Goal: Task Accomplishment & Management: Manage account settings

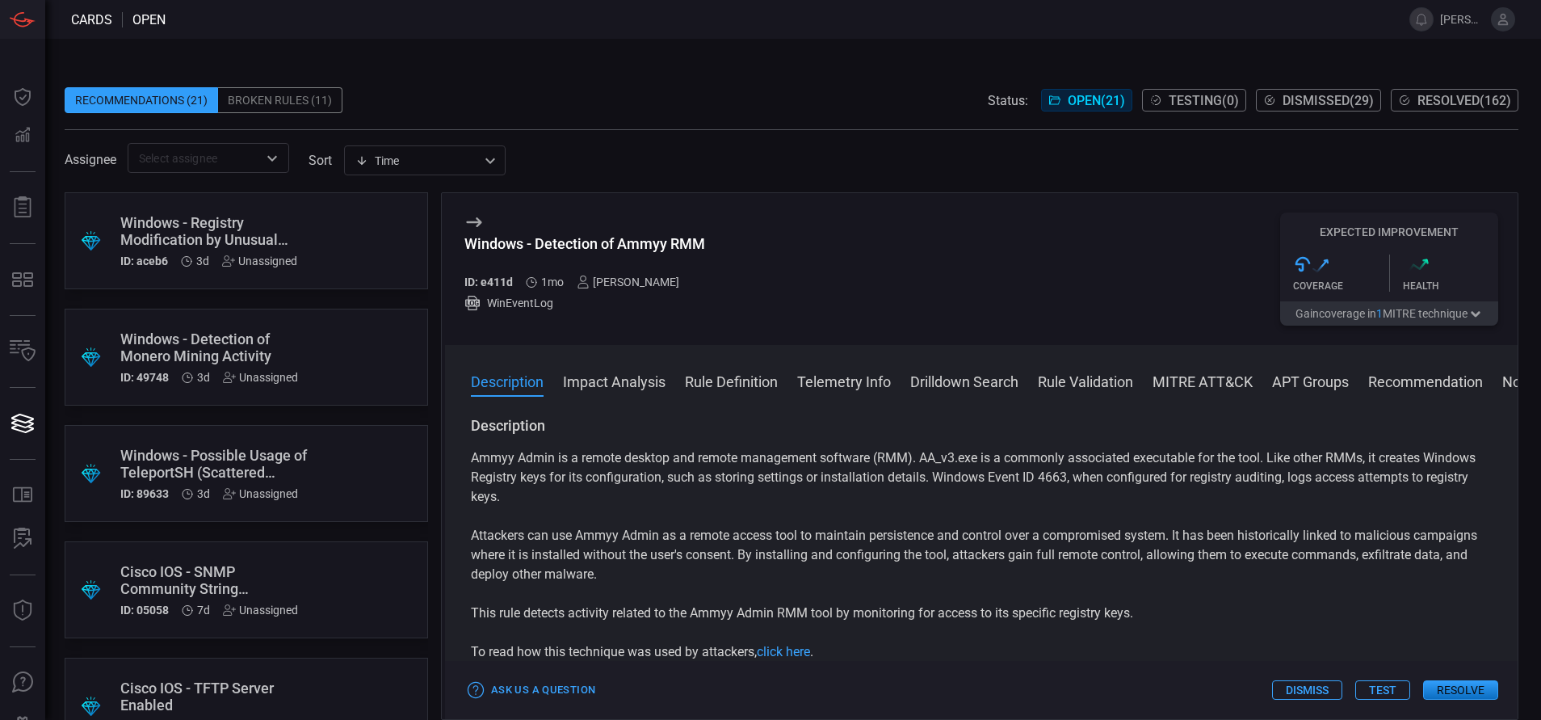
click at [1167, 376] on button "MITRE ATT&CK" at bounding box center [1203, 380] width 100 height 19
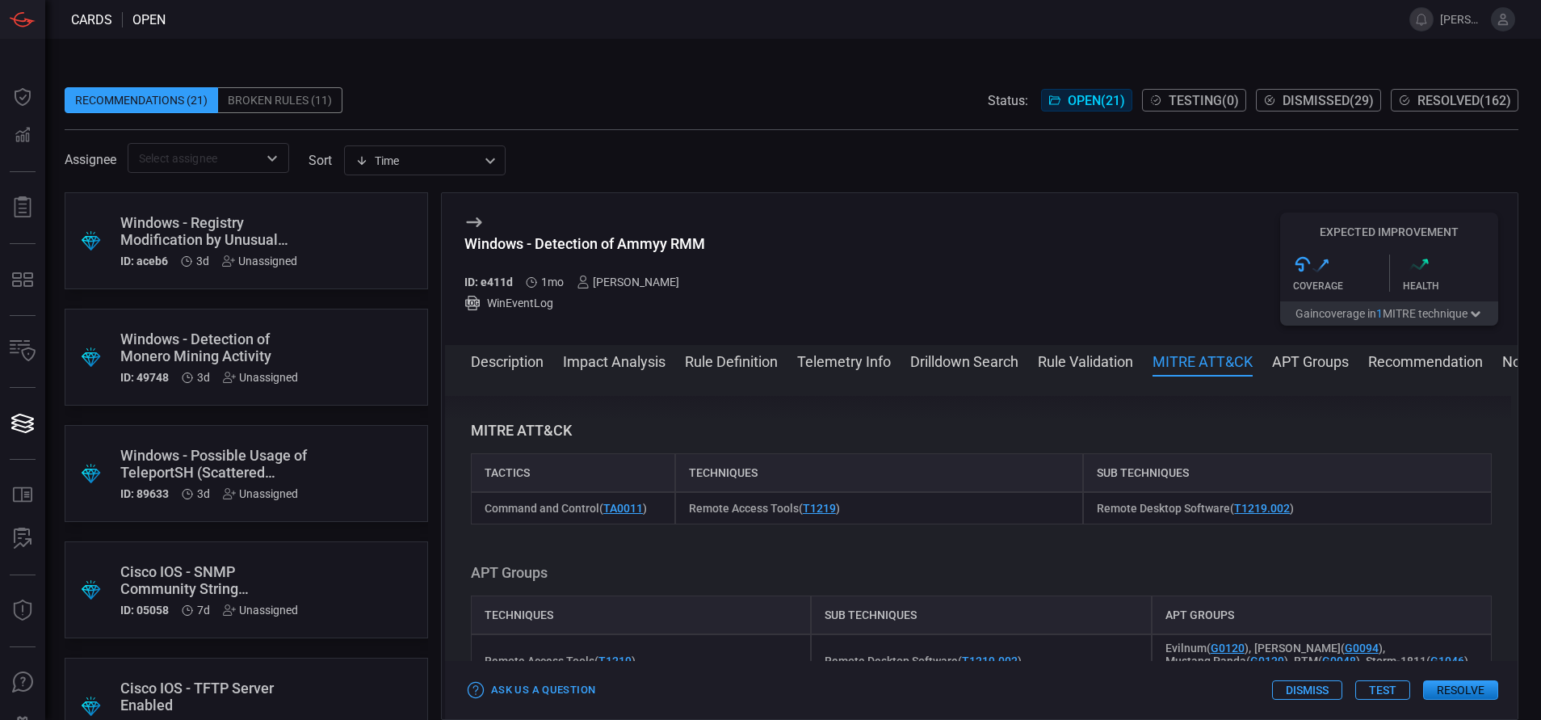
scroll to position [1056, 0]
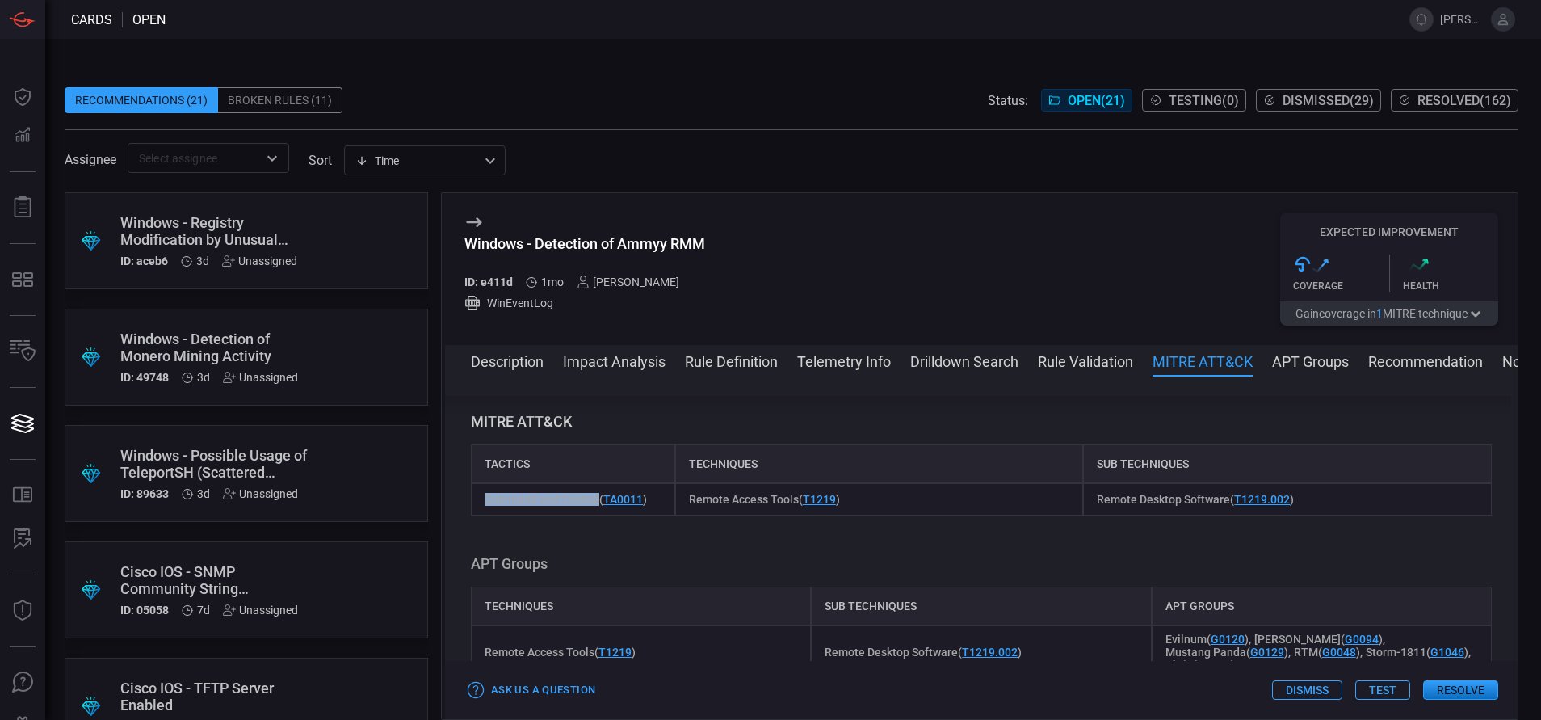
drag, startPoint x: 484, startPoint y: 505, endPoint x: 598, endPoint y: 499, distance: 114.8
click at [598, 499] on div "Command and Control ( TA0011 )" at bounding box center [573, 499] width 204 height 32
copy span "Command and Control"
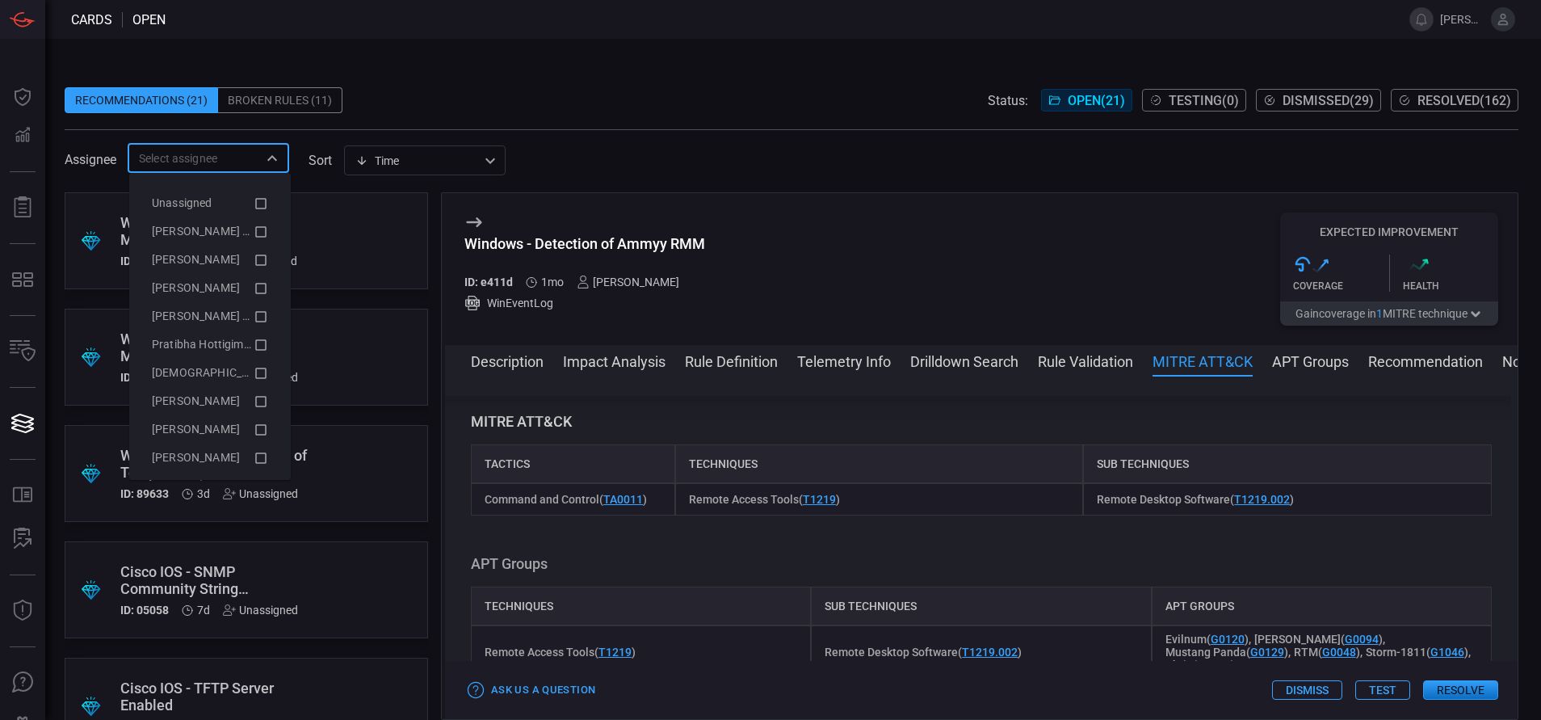
click at [191, 148] on input "text" at bounding box center [194, 158] width 125 height 20
click at [194, 234] on span "[PERSON_NAME] (Myself)" at bounding box center [218, 231] width 132 height 13
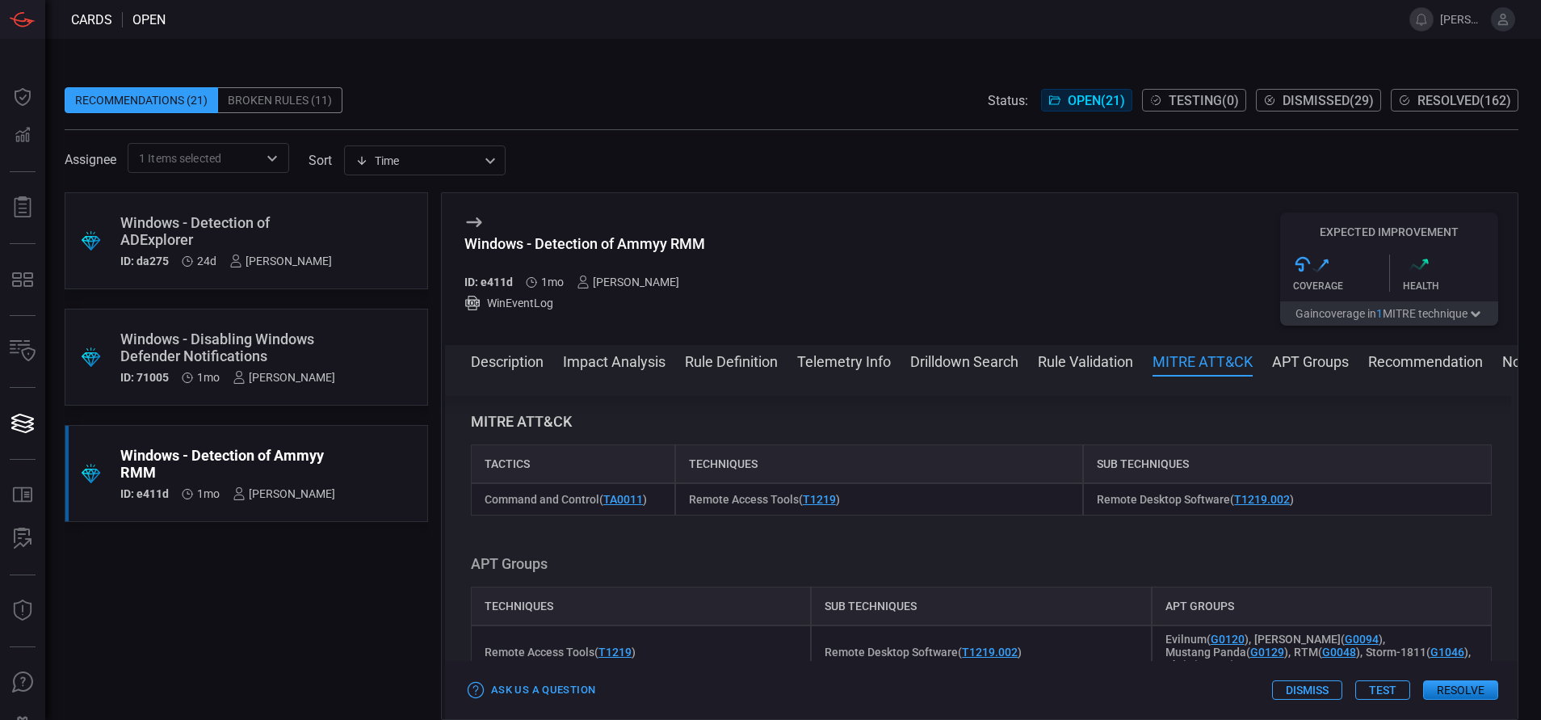
click at [522, 94] on div "Recommendations (21) Broken Rules (11) Status: Open ( 21 ) Testing ( 0 ) Dismis…" at bounding box center [792, 100] width 1454 height 26
click at [325, 351] on div "Windows - Disabling Windows Defender Notifications" at bounding box center [227, 347] width 215 height 34
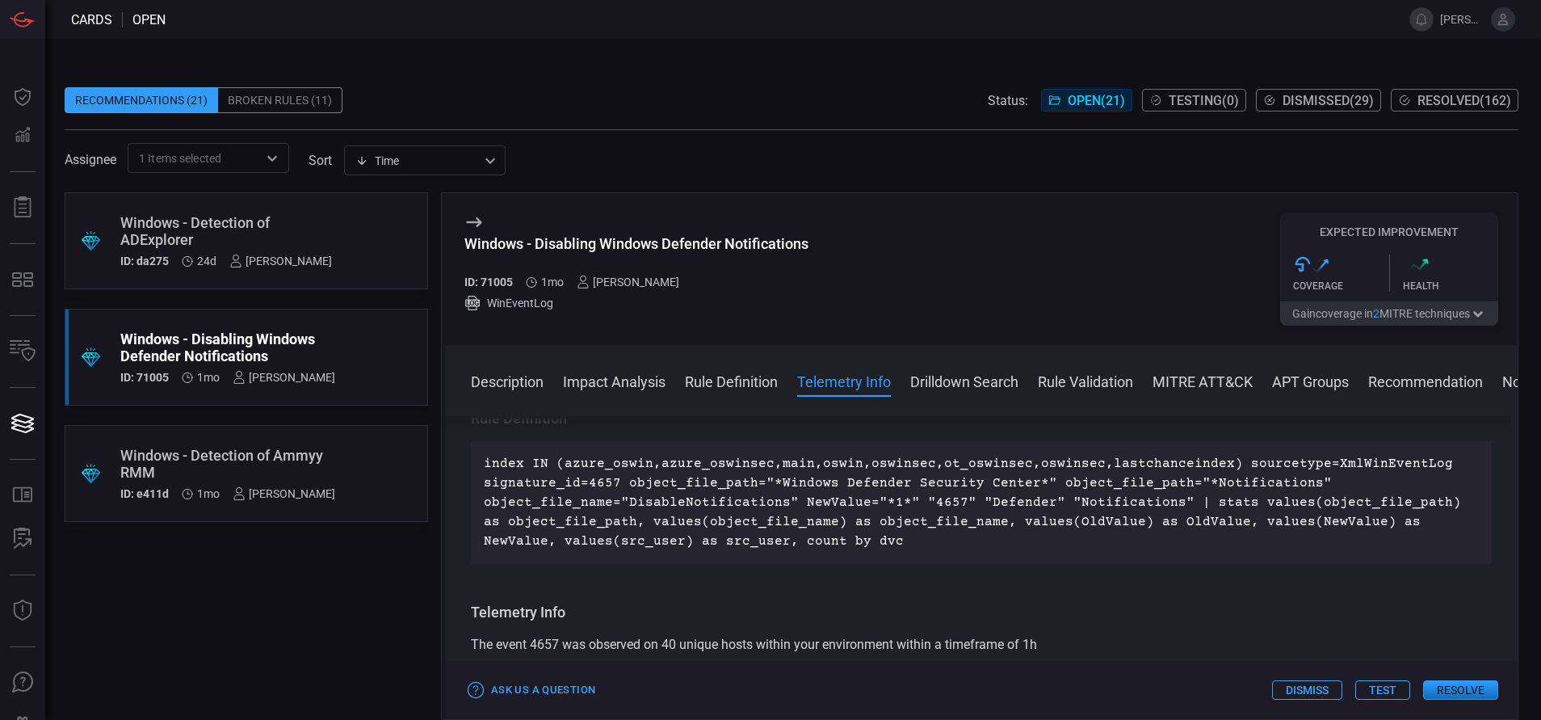
scroll to position [567, 0]
drag, startPoint x: 613, startPoint y: 483, endPoint x: 463, endPoint y: 494, distance: 150.7
click at [463, 494] on div "Description Windows Defender is the built-in antivirus and security solution fo…" at bounding box center [981, 564] width 1073 height 297
copy p "signature_id=4657"
drag, startPoint x: 747, startPoint y: 485, endPoint x: 621, endPoint y: 491, distance: 126.2
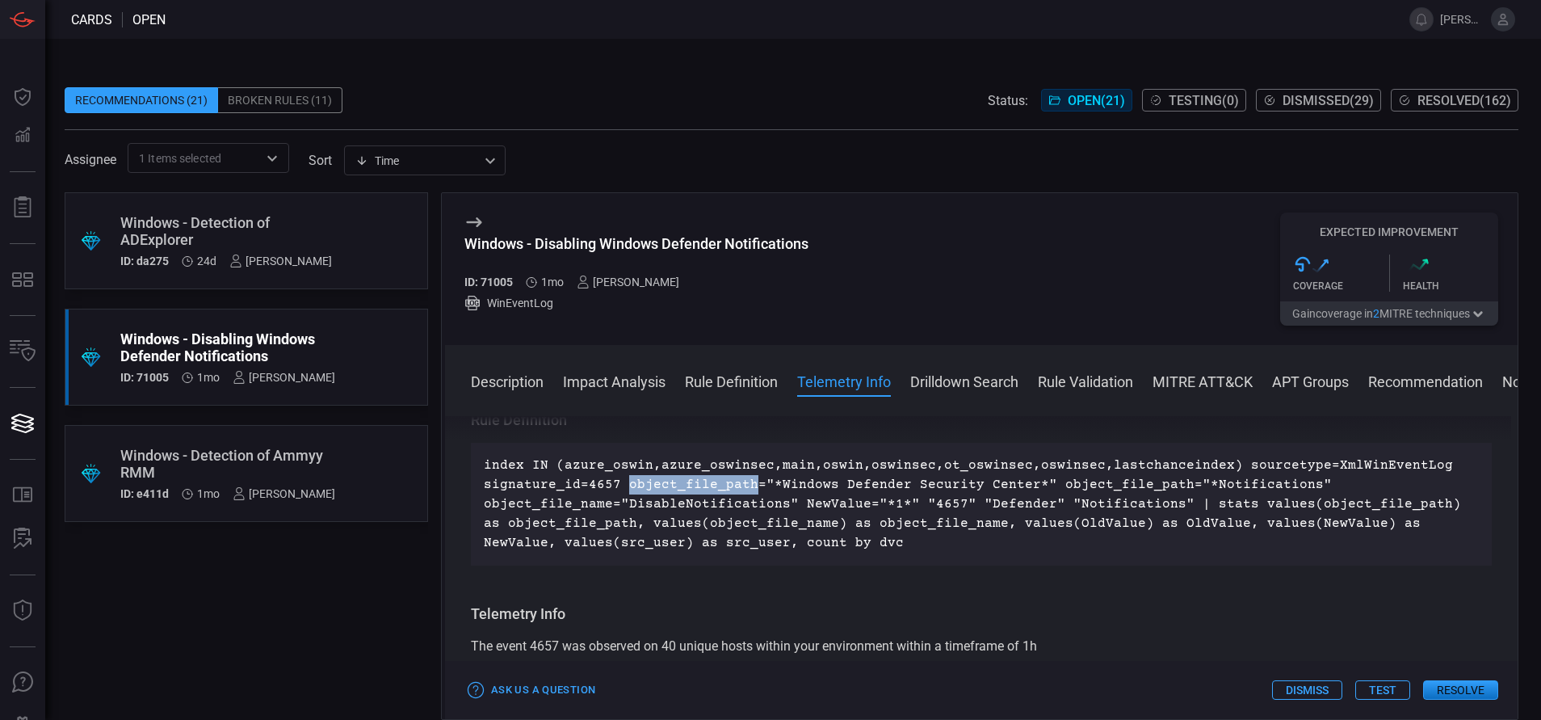
click at [621, 491] on p "index IN (azure_oswin,azure_oswinsec,main,oswin,oswinsec,ot_oswinsec,oswinsec,l…" at bounding box center [981, 504] width 995 height 97
copy p "object_file_path"
click at [335, 240] on div ".suggested_cards_icon{fill:url(#suggested_cards_icon);} Windows - Detection of …" at bounding box center [246, 240] width 363 height 97
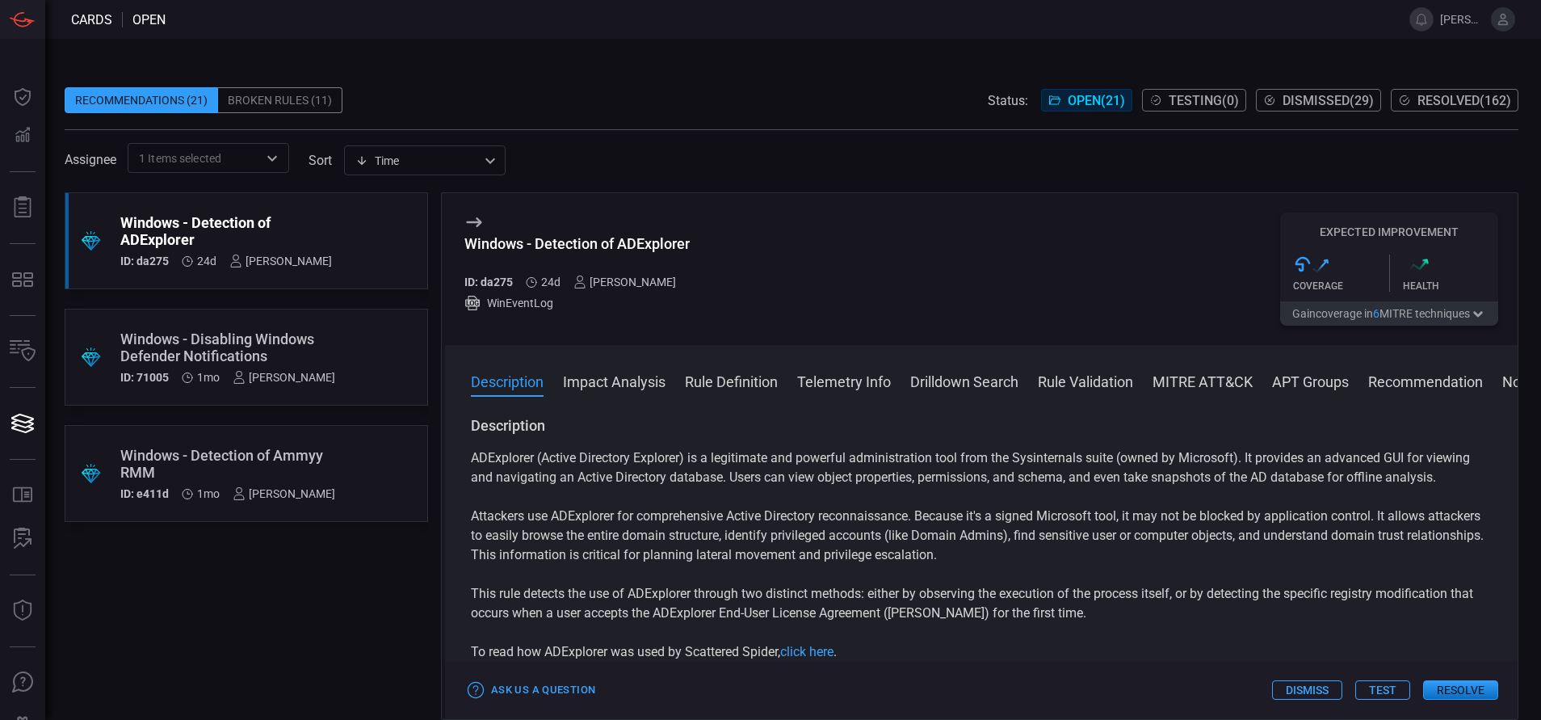
click at [275, 468] on div "Windows - Detection of Ammyy RMM" at bounding box center [227, 464] width 215 height 34
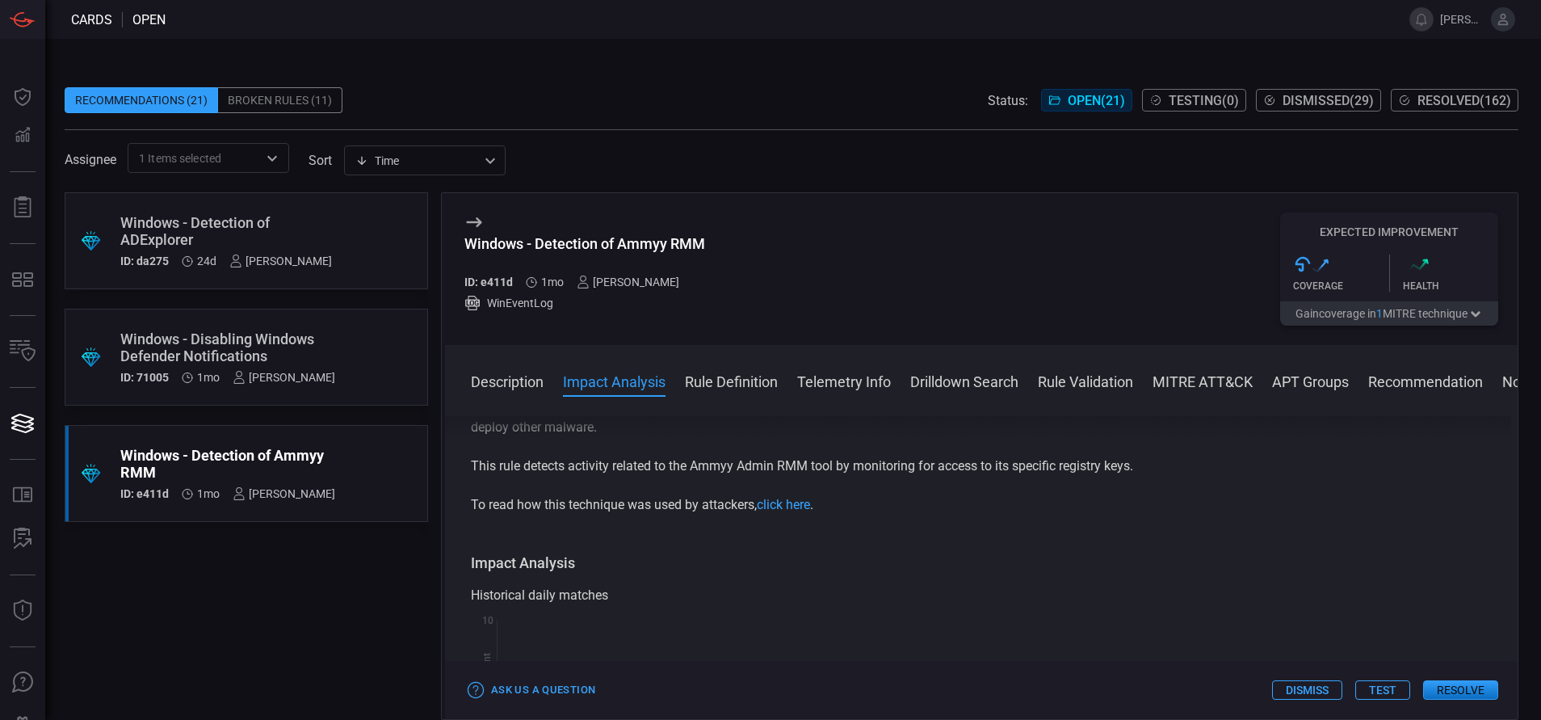
scroll to position [145, 0]
click at [794, 506] on link "click here" at bounding box center [783, 506] width 53 height 15
click at [516, 381] on button "Description" at bounding box center [507, 380] width 73 height 19
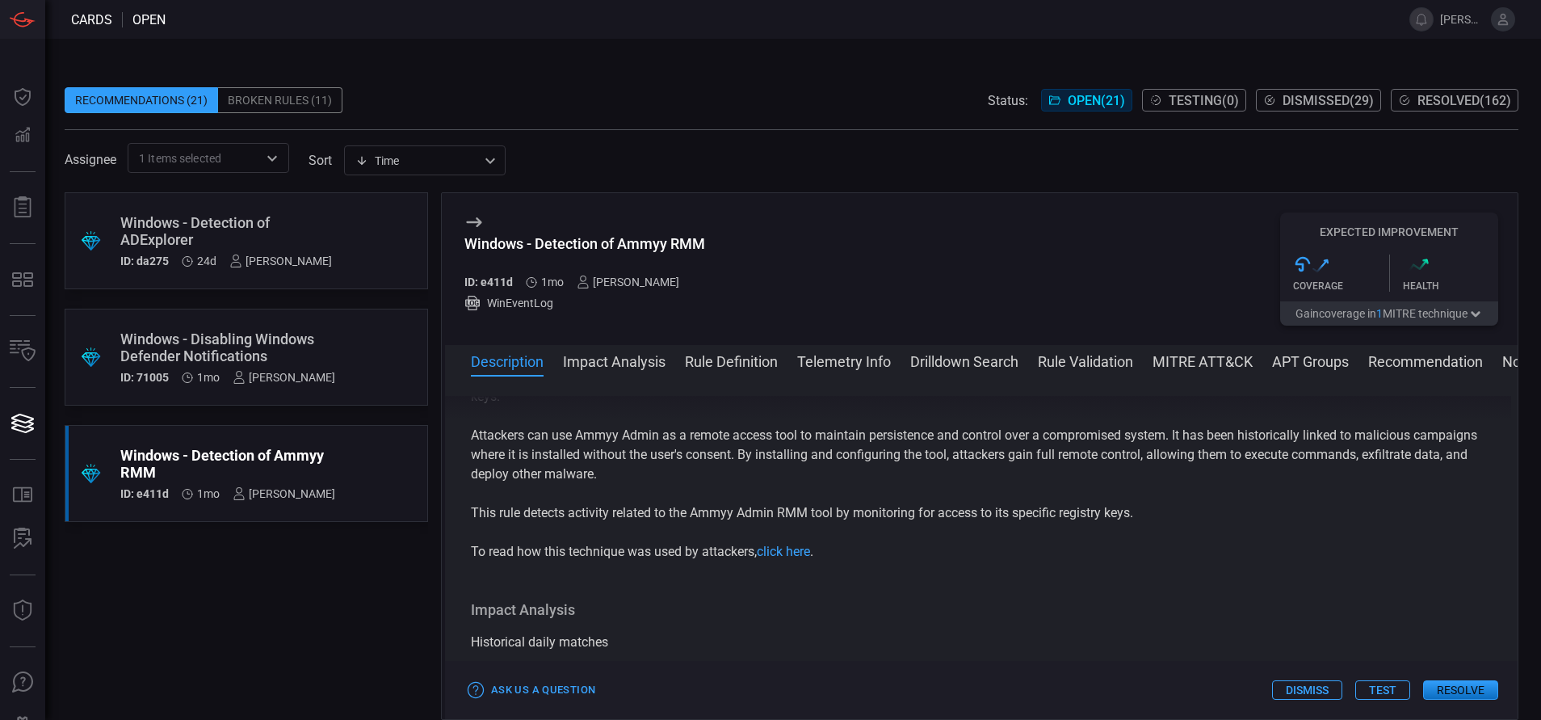
scroll to position [90, 0]
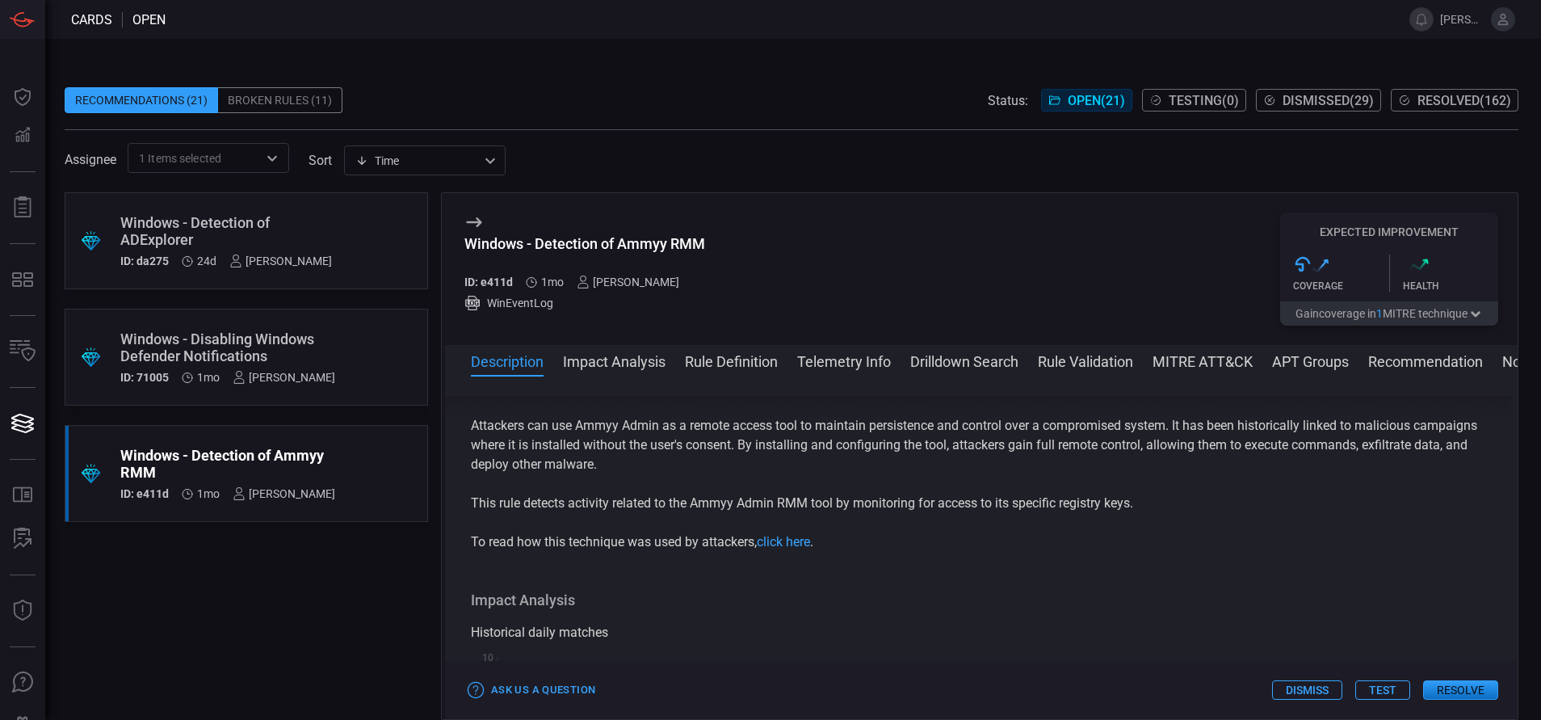
click at [743, 358] on button "Rule Definition" at bounding box center [731, 360] width 93 height 19
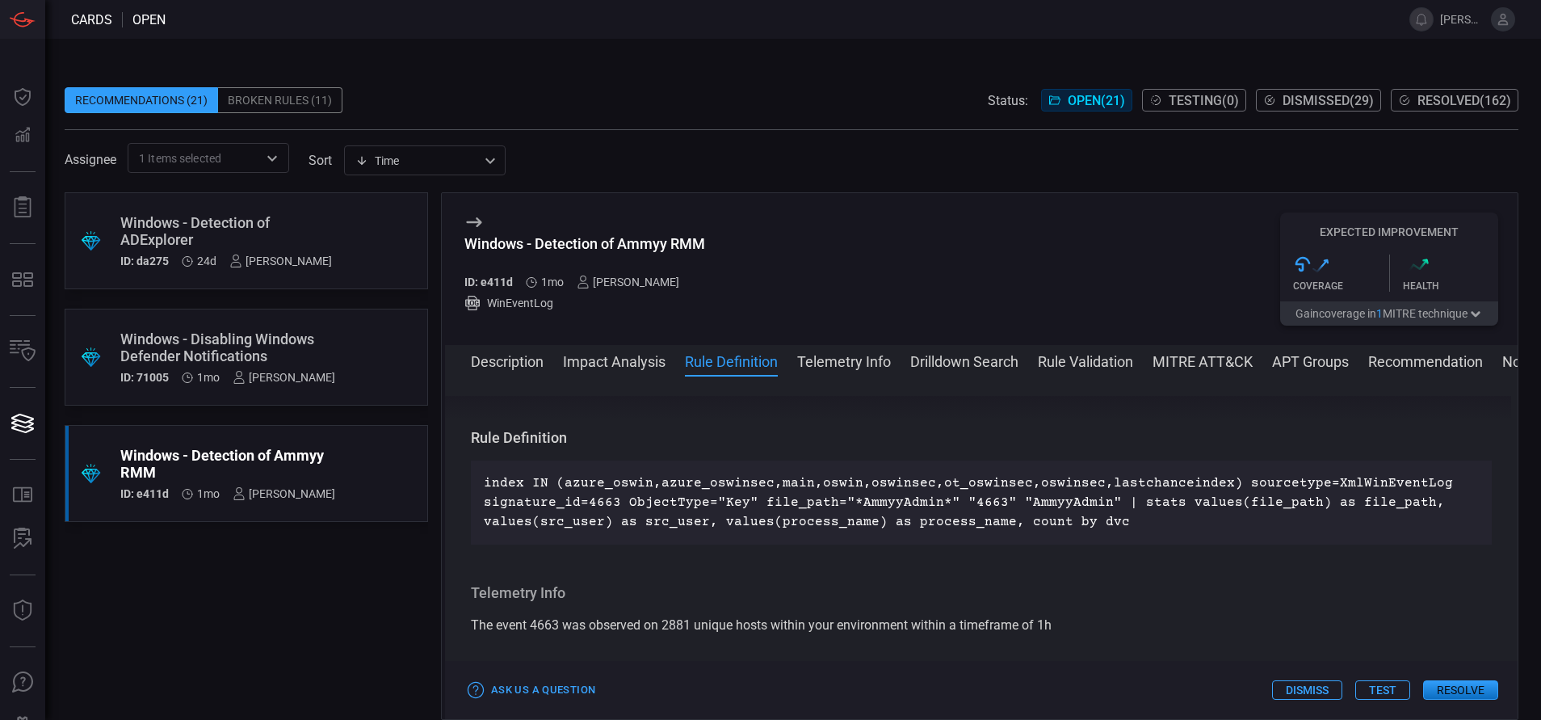
scroll to position [584, 0]
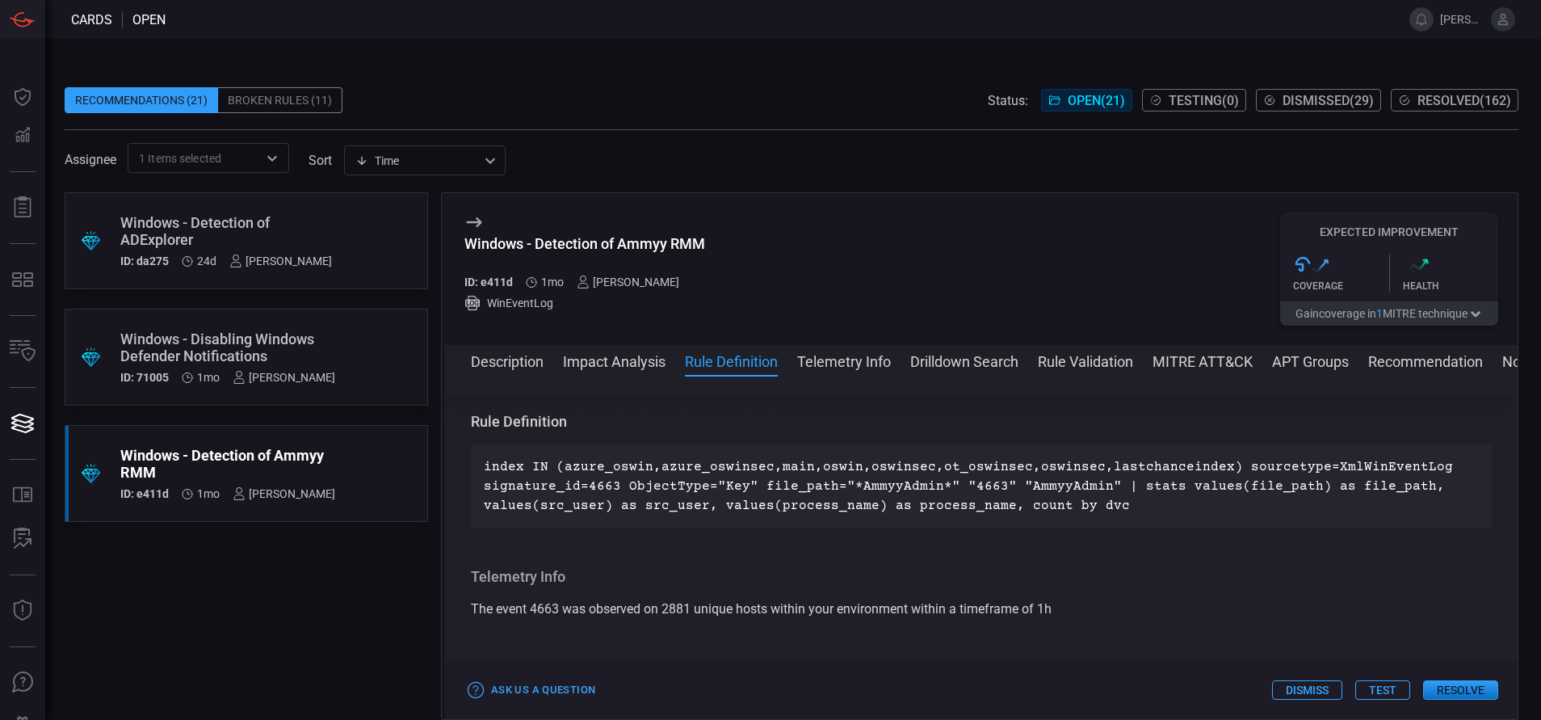
click at [1452, 686] on button "Resolve" at bounding box center [1460, 689] width 75 height 19
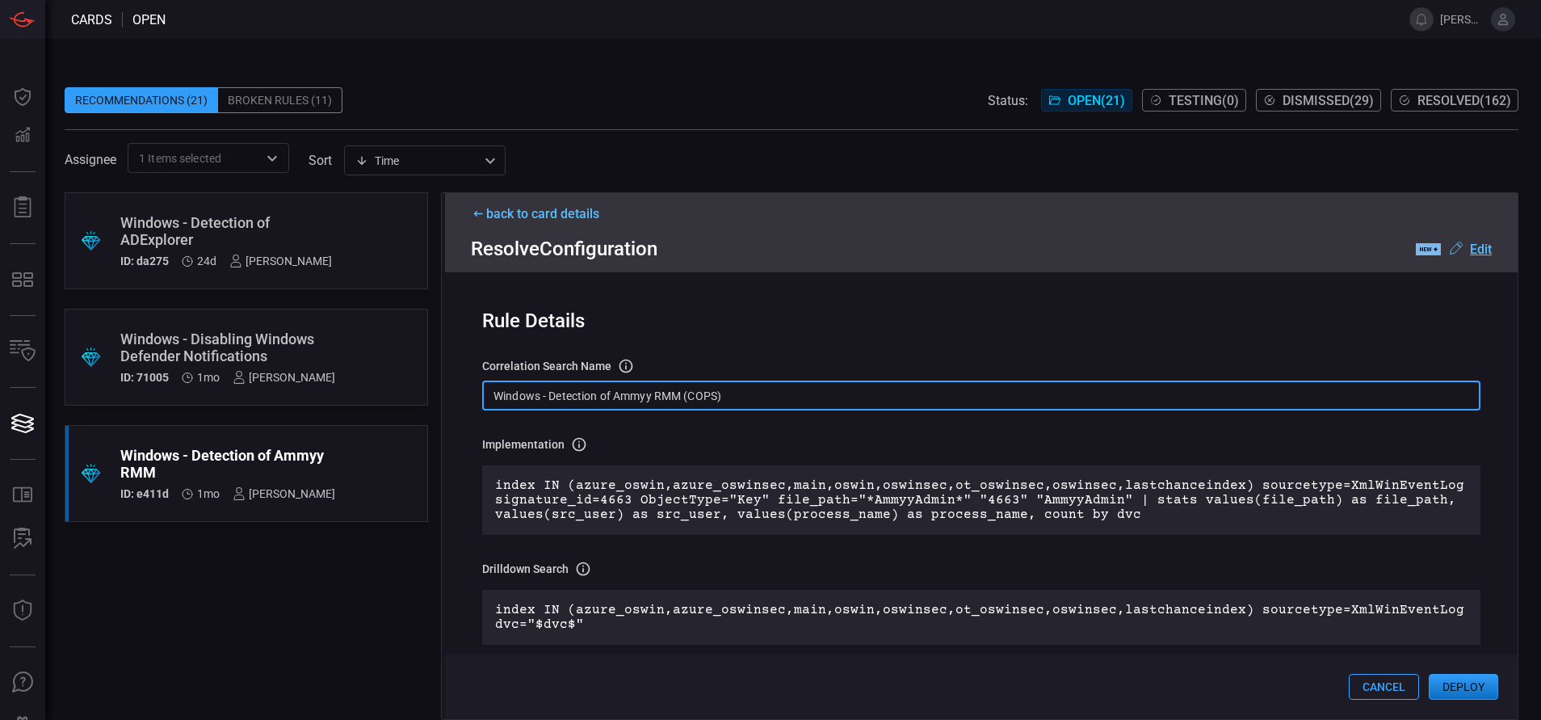
click at [785, 404] on input "Windows - Detection of Ammyy RMM (COPS)" at bounding box center [981, 395] width 998 height 30
paste input "File - Detection of Ammyy RMM"
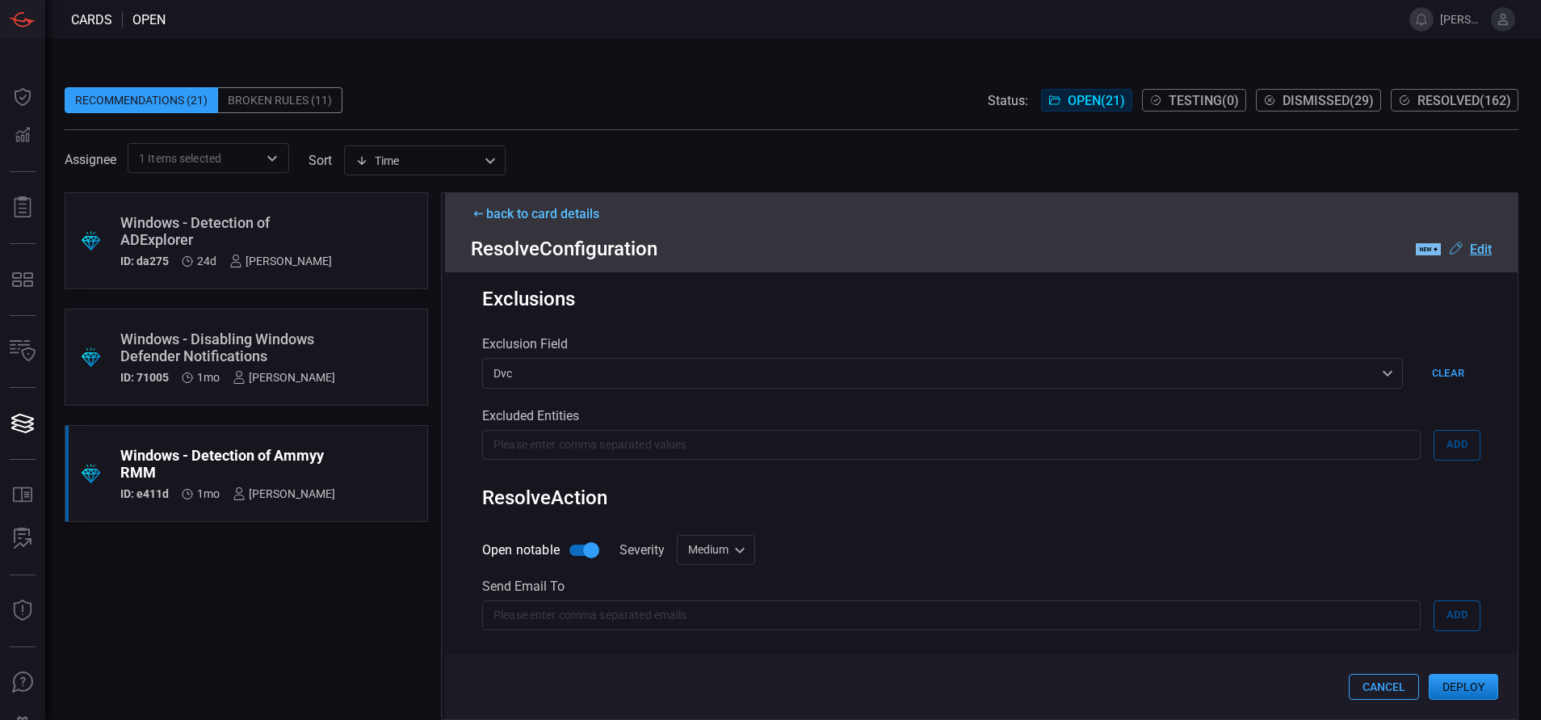
scroll to position [705, 0]
type input "Win File - Detection of Ammyy RMM"
click at [1454, 681] on button "Deploy" at bounding box center [1463, 687] width 69 height 26
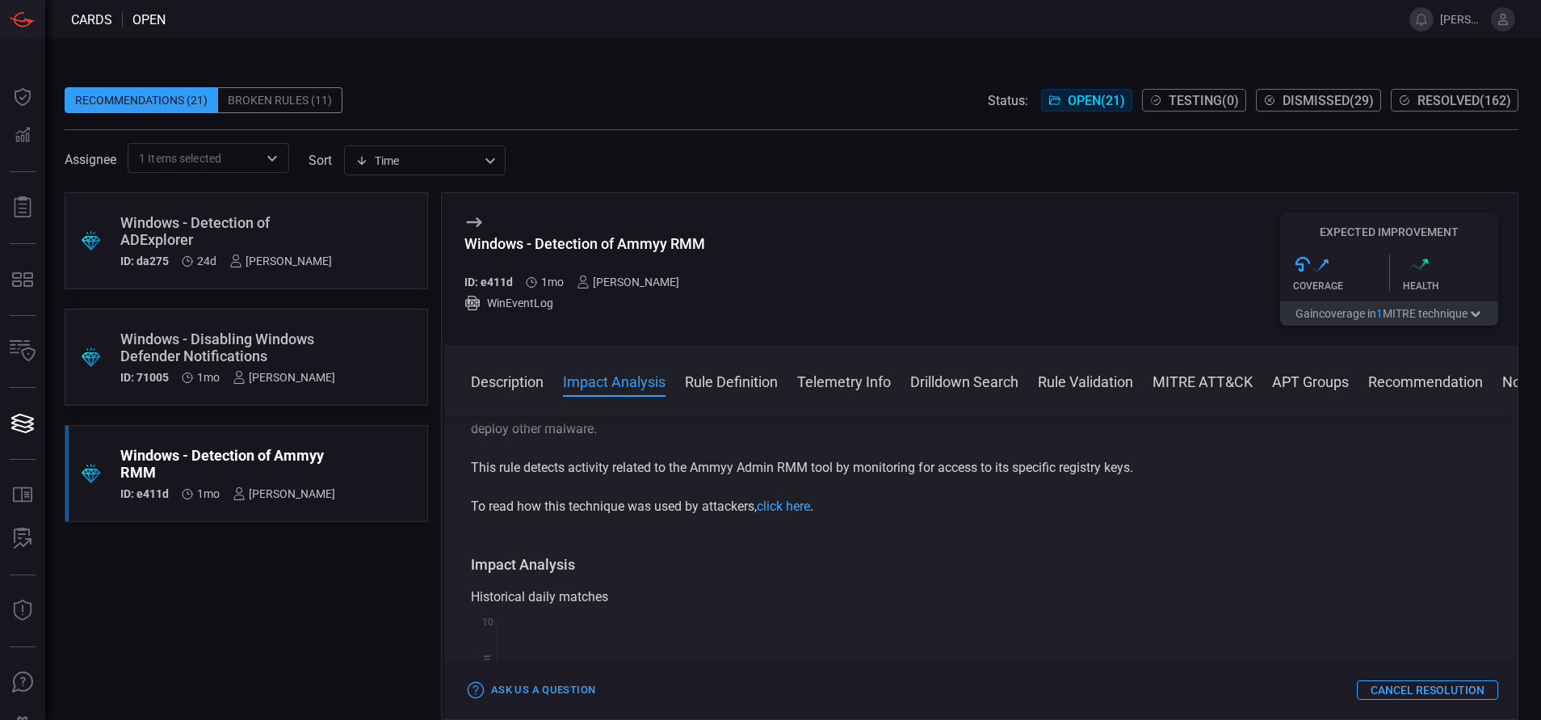
scroll to position [145, 0]
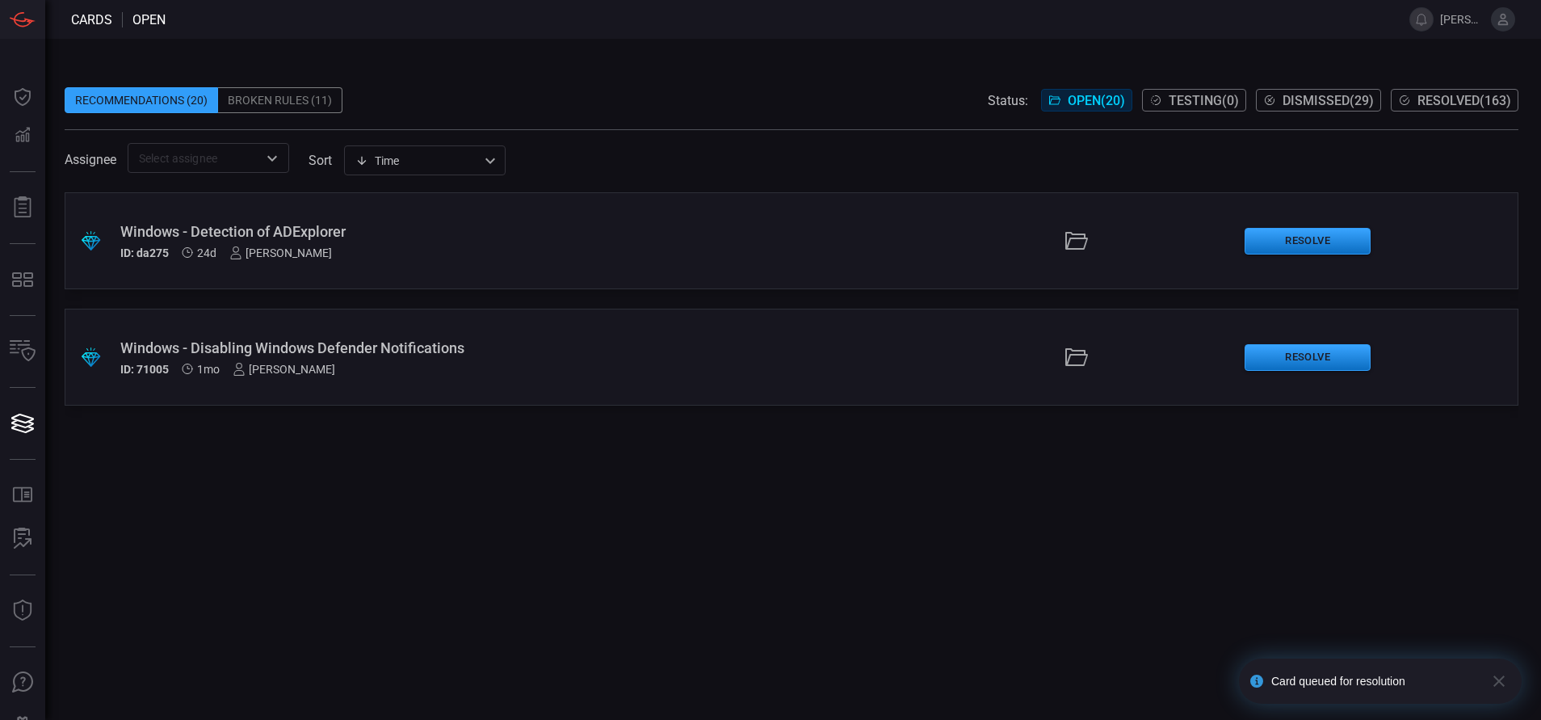
click at [1474, 105] on span "Resolved ( 163 )" at bounding box center [1464, 100] width 94 height 15
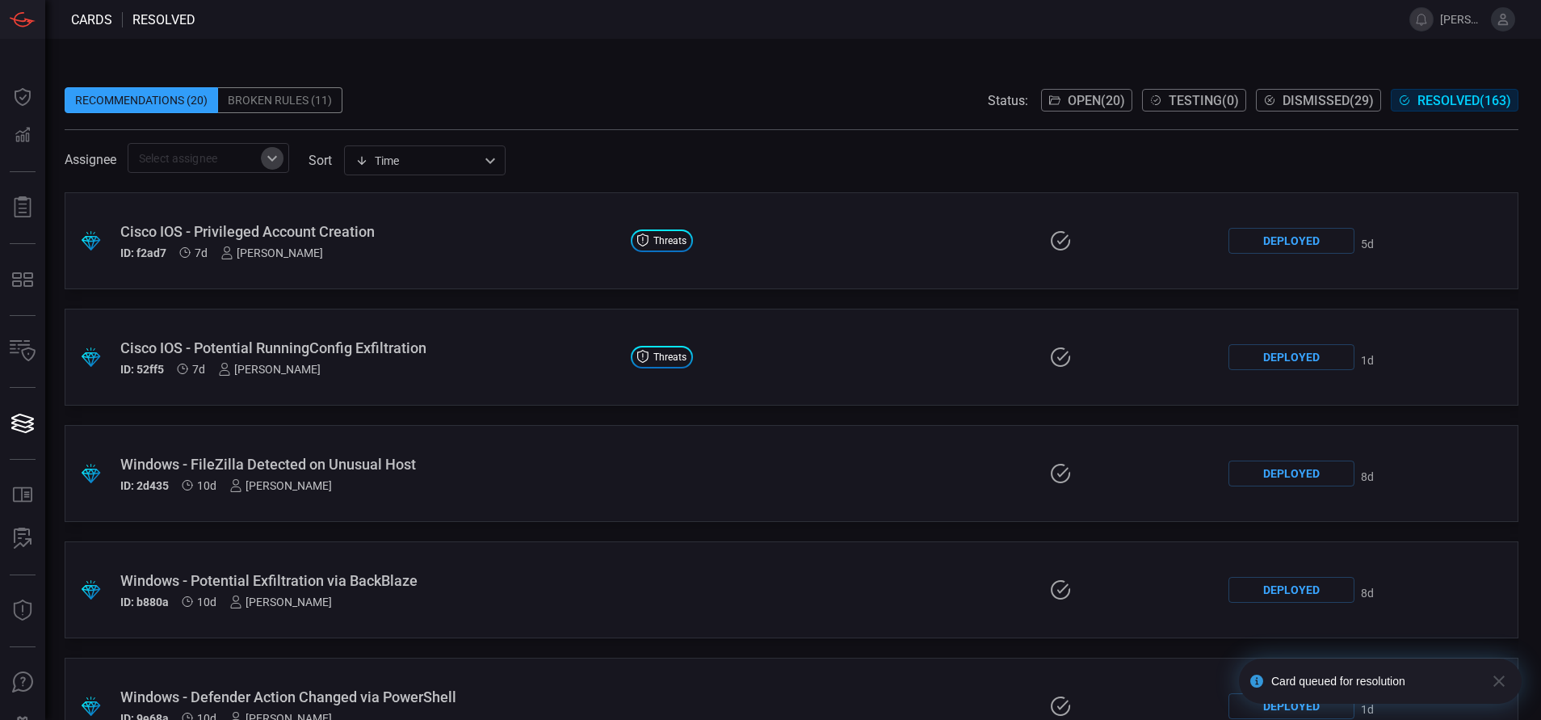
click at [262, 160] on button "Open" at bounding box center [272, 158] width 23 height 23
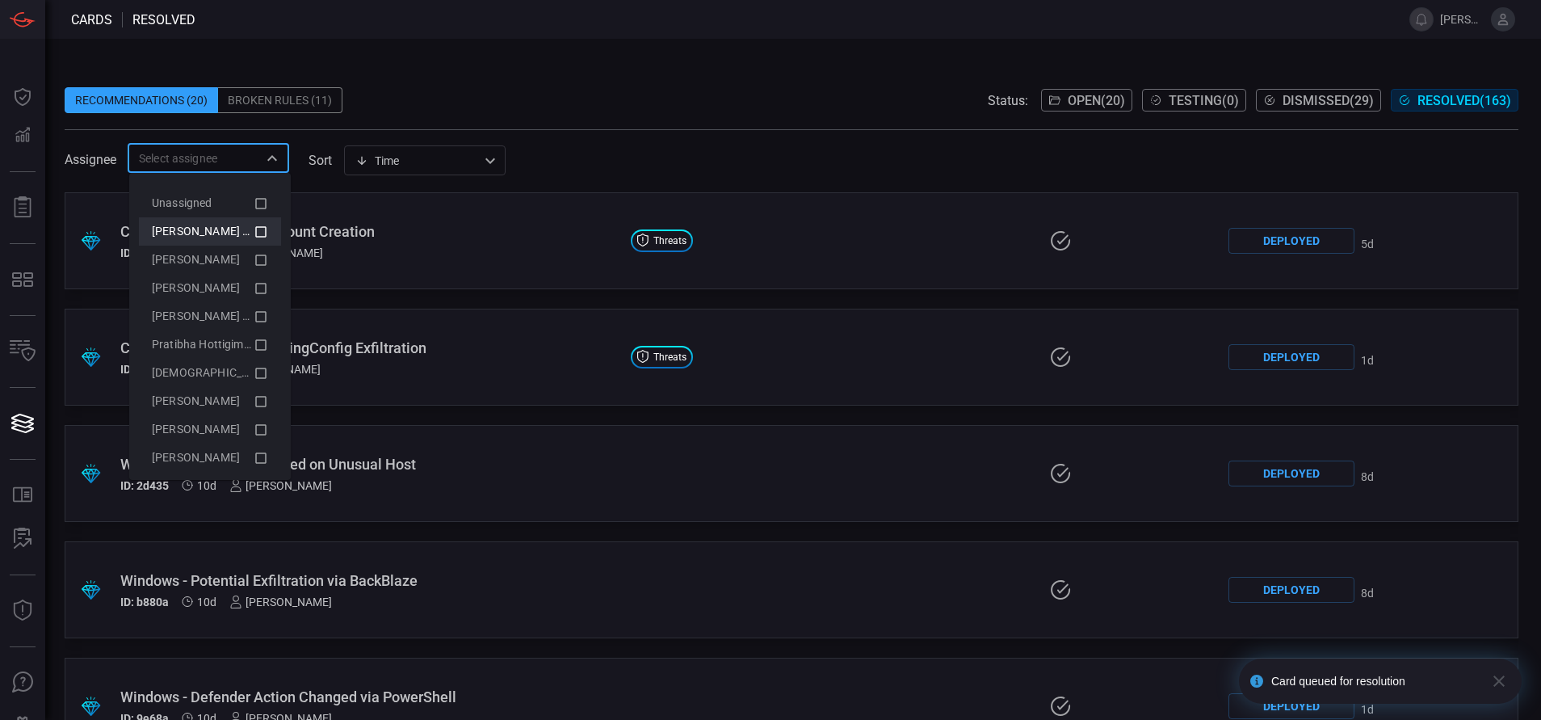
click at [254, 233] on icon at bounding box center [261, 231] width 15 height 19
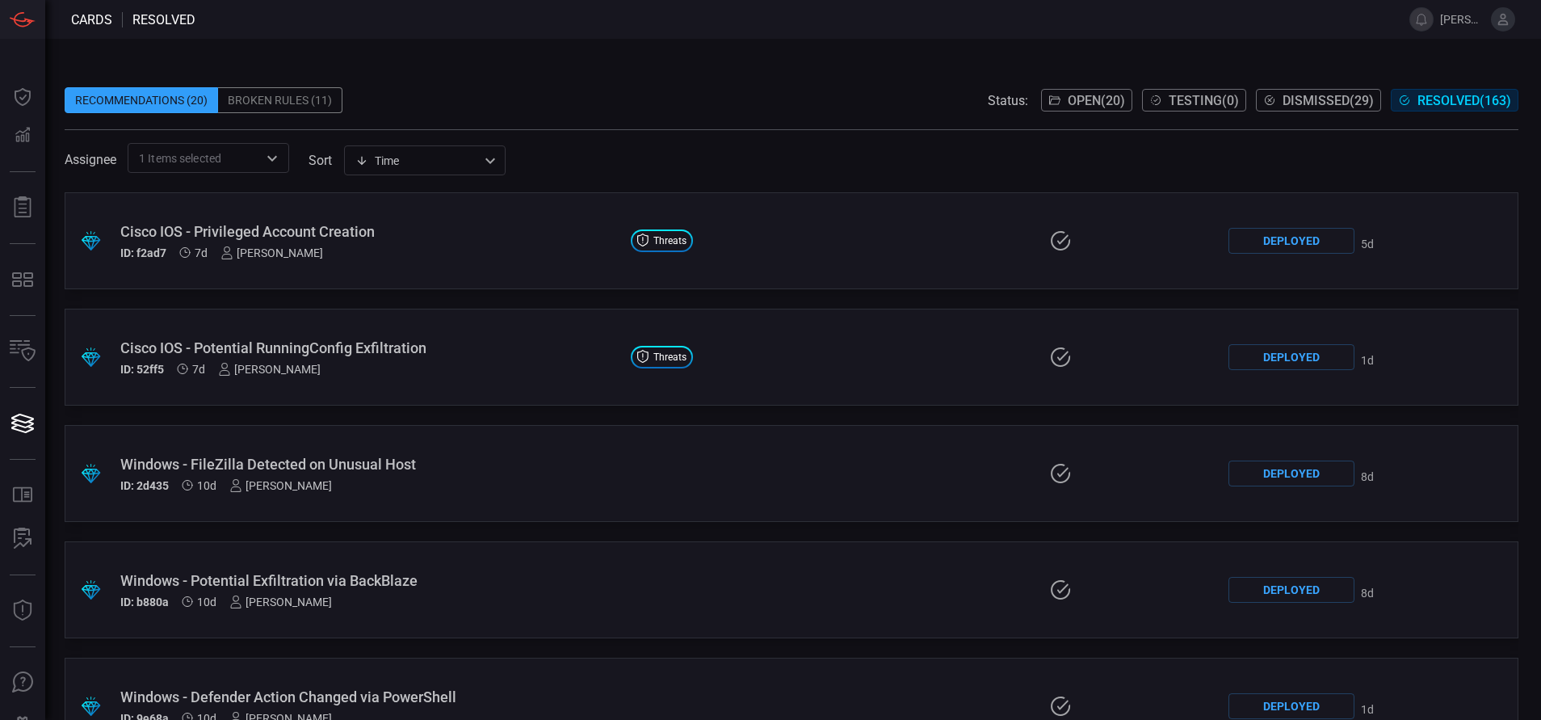
click at [569, 67] on span at bounding box center [792, 75] width 1454 height 24
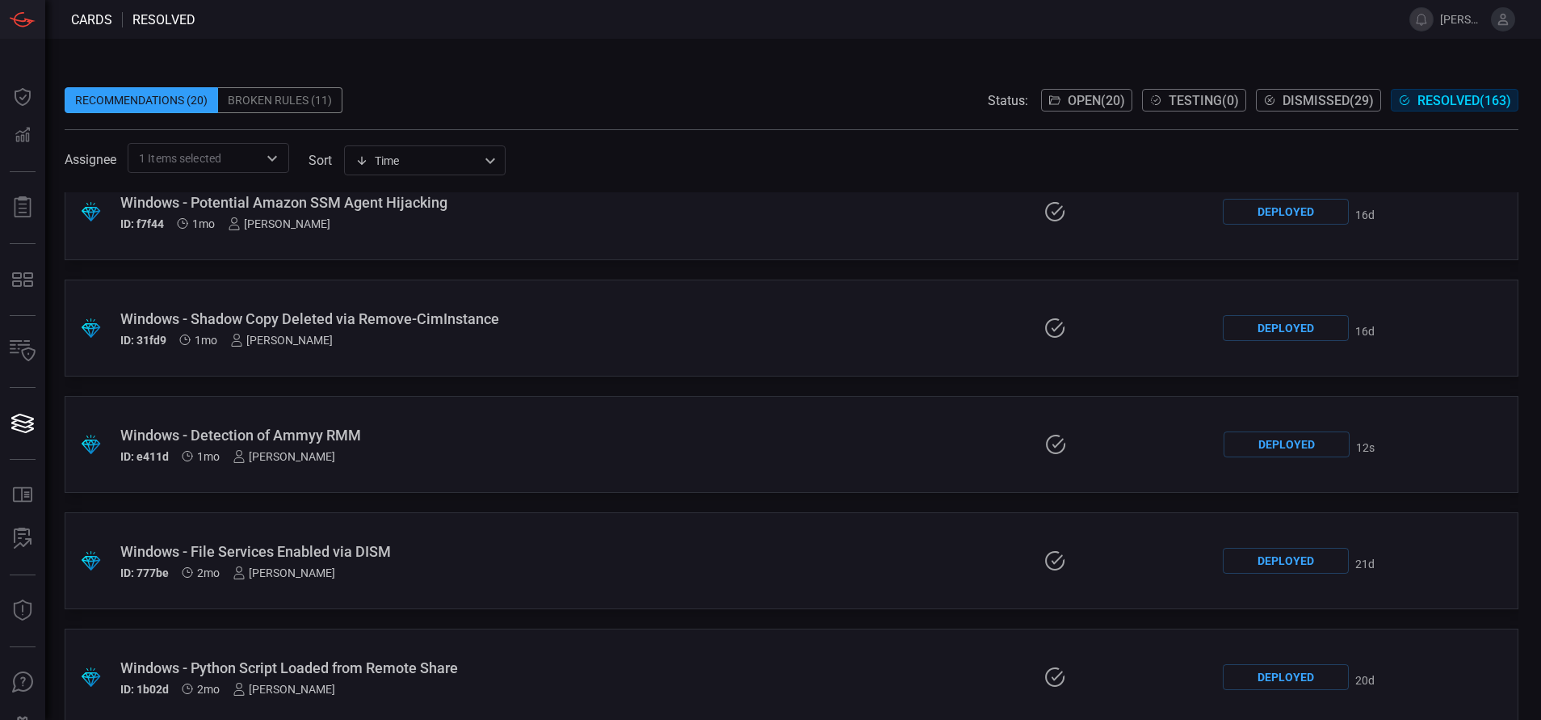
scroll to position [1121, 0]
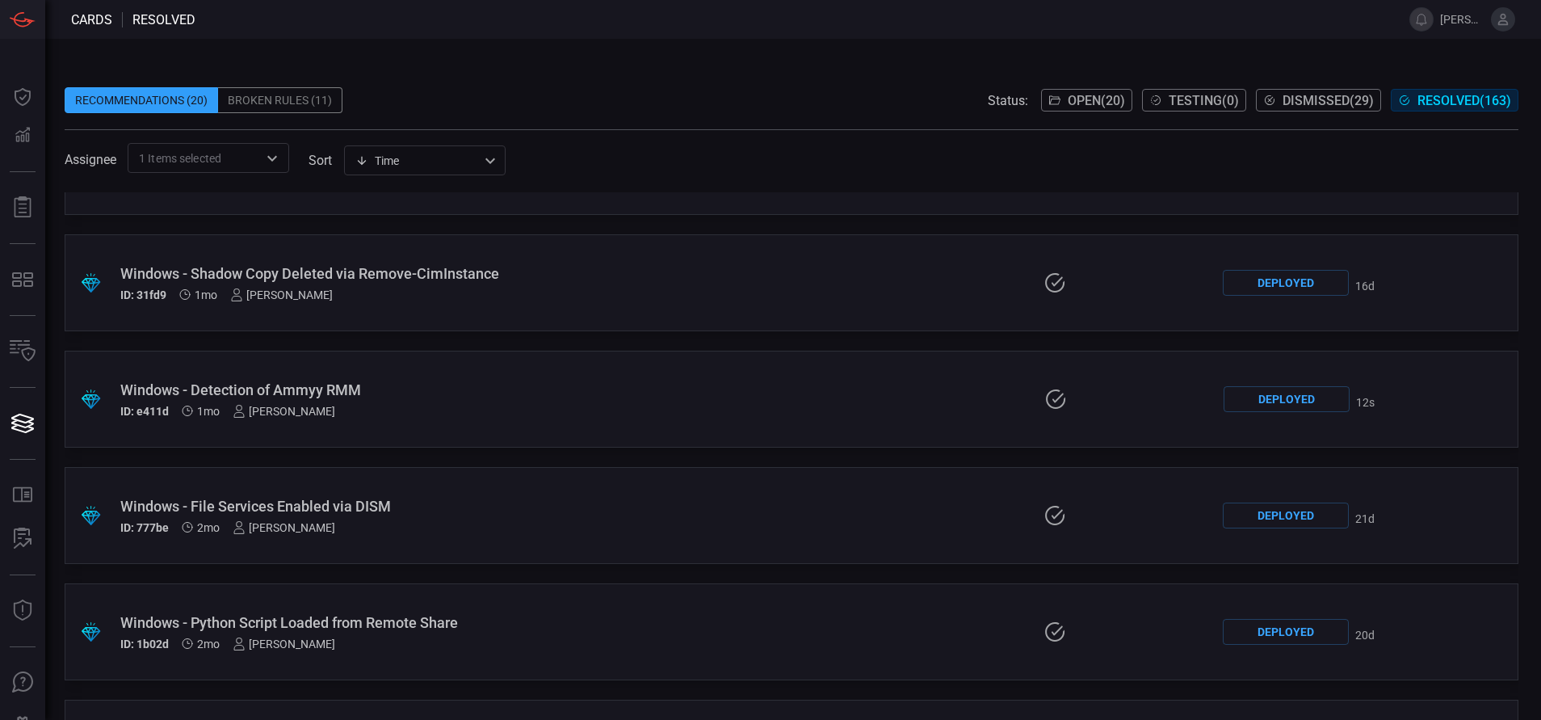
click at [435, 364] on div ".suggested_cards_icon{fill:url(#suggested_cards_icon);} Windows - Detection of …" at bounding box center [792, 399] width 1454 height 97
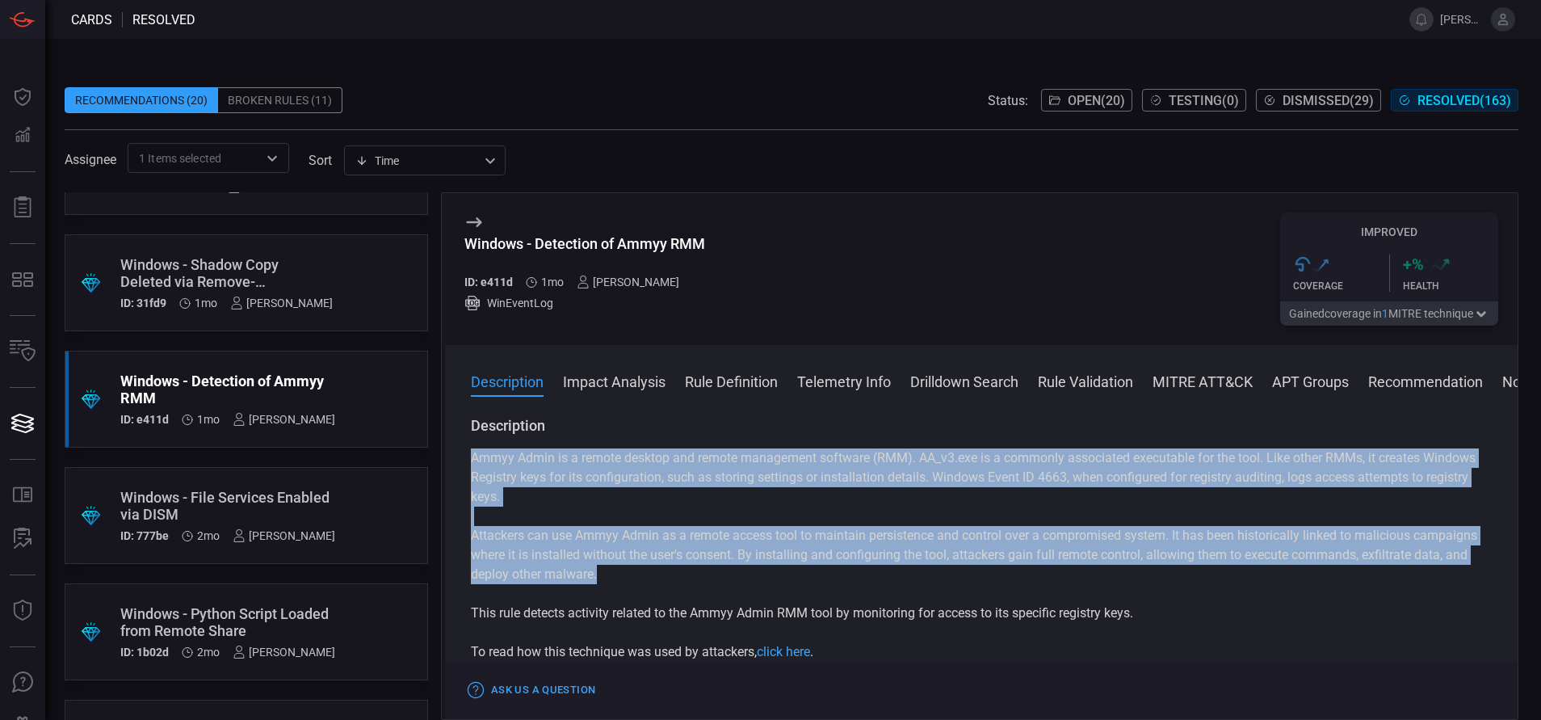
drag, startPoint x: 725, startPoint y: 574, endPoint x: 472, endPoint y: 456, distance: 279.0
click at [472, 456] on div "Ammyy Admin is a remote desktop and remote management software (RMM). AA_v3.exe…" at bounding box center [981, 554] width 1021 height 213
copy div "Ammyy Admin is a remote desktop and remote management software (RMM). AA_v3.exe…"
